Goal: Navigation & Orientation: Find specific page/section

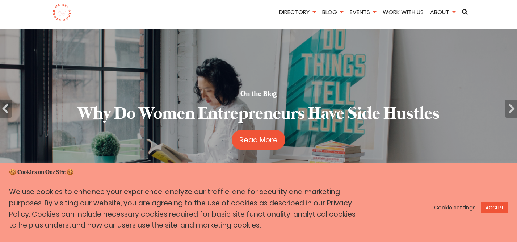
scroll to position [27, 0]
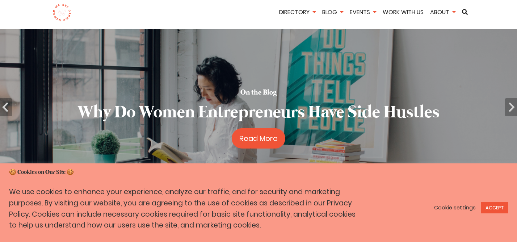
click at [456, 207] on link "Cookie settings" at bounding box center [455, 207] width 42 height 7
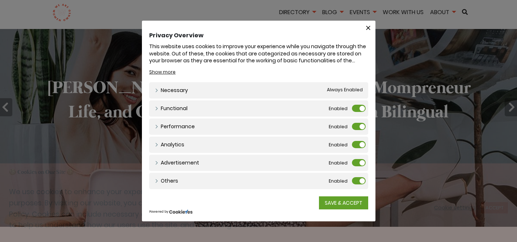
click at [360, 112] on div "Functional Functional" at bounding box center [258, 108] width 219 height 16
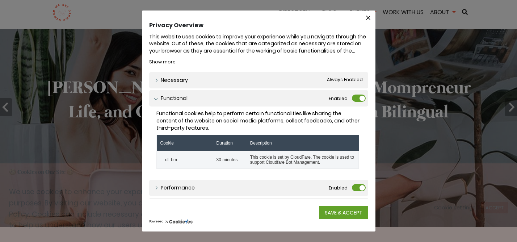
click at [360, 96] on label "Functional" at bounding box center [359, 98] width 14 height 7
click at [0, 0] on input "Functional" at bounding box center [0, 0] width 0 height 0
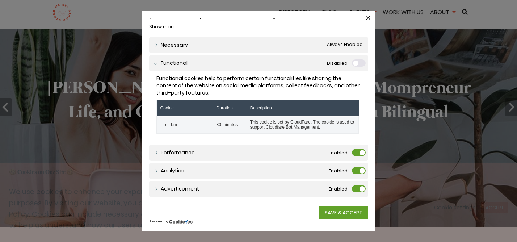
scroll to position [45, 0]
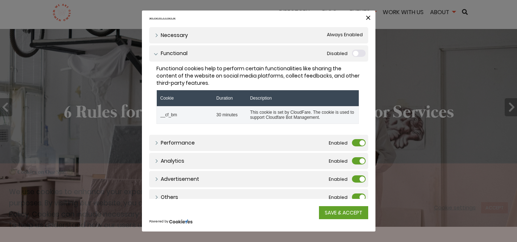
click at [360, 143] on label "Performance" at bounding box center [359, 142] width 14 height 7
click at [0, 0] on input "Performance" at bounding box center [0, 0] width 0 height 0
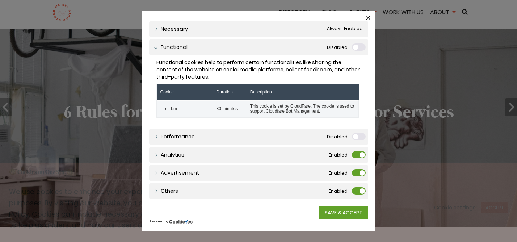
click at [360, 160] on div "Analytics Analytics" at bounding box center [258, 155] width 219 height 16
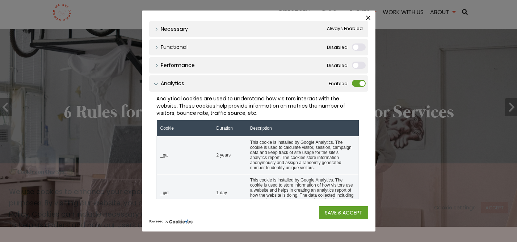
click at [358, 85] on label "Analytics" at bounding box center [359, 83] width 14 height 7
click at [0, 0] on input "Analytics" at bounding box center [0, 0] width 0 height 0
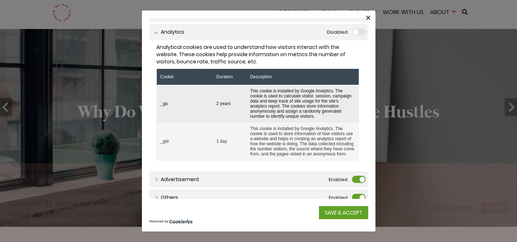
scroll to position [114, 0]
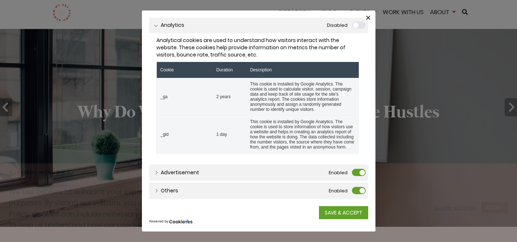
click at [357, 171] on label "Advertisement" at bounding box center [359, 172] width 14 height 7
click at [0, 0] on input "Advertisement" at bounding box center [0, 0] width 0 height 0
click at [355, 187] on label "Others" at bounding box center [359, 190] width 14 height 7
click at [0, 0] on input "Others" at bounding box center [0, 0] width 0 height 0
click at [347, 209] on link "SAVE & ACCEPT" at bounding box center [343, 212] width 49 height 13
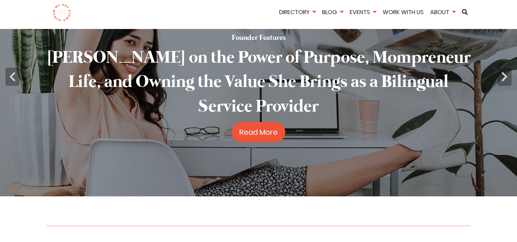
scroll to position [63, 0]
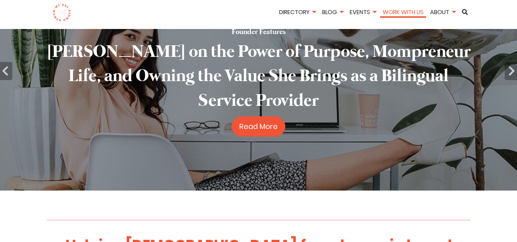
click at [411, 13] on link "Work With Us" at bounding box center [403, 12] width 46 height 8
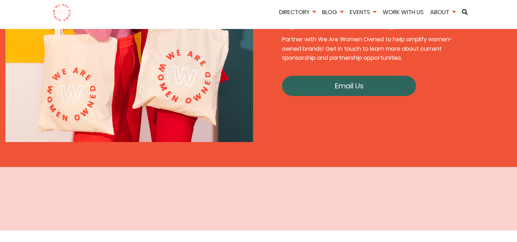
scroll to position [1280, 0]
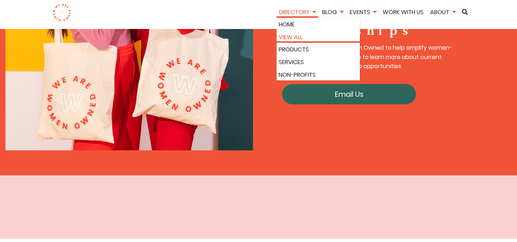
click at [290, 32] on li "View All" at bounding box center [318, 36] width 83 height 13
click at [294, 36] on link "View All" at bounding box center [318, 37] width 79 height 9
